Goal: Information Seeking & Learning: Find specific fact

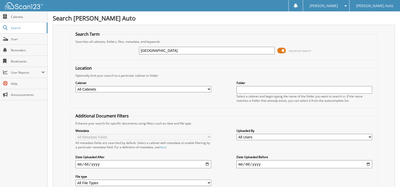
type input "[GEOGRAPHIC_DATA]"
click at [182, 52] on input "[GEOGRAPHIC_DATA]" at bounding box center [207, 51] width 136 height 8
type input "KATHY LUCK"
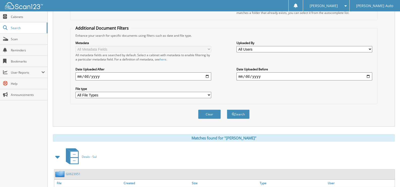
scroll to position [115, 0]
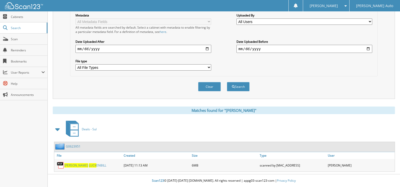
drag, startPoint x: 79, startPoint y: 166, endPoint x: 82, endPoint y: 164, distance: 2.7
click at [89, 166] on span "LUCK" at bounding box center [93, 165] width 8 height 4
